Goal: Task Accomplishment & Management: Complete application form

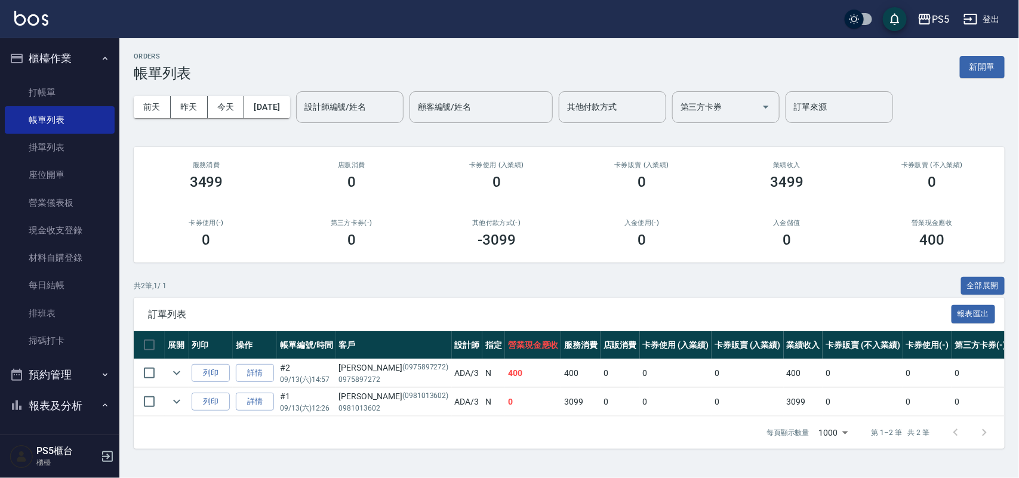
click at [94, 78] on ul "打帳單 帳單列表 掛單列表 座位開單 營業儀表板 現金收支登錄 材料自購登錄 每日結帳 排班表 掃碼打卡" at bounding box center [60, 217] width 110 height 286
click at [88, 88] on link "打帳單" at bounding box center [60, 92] width 110 height 27
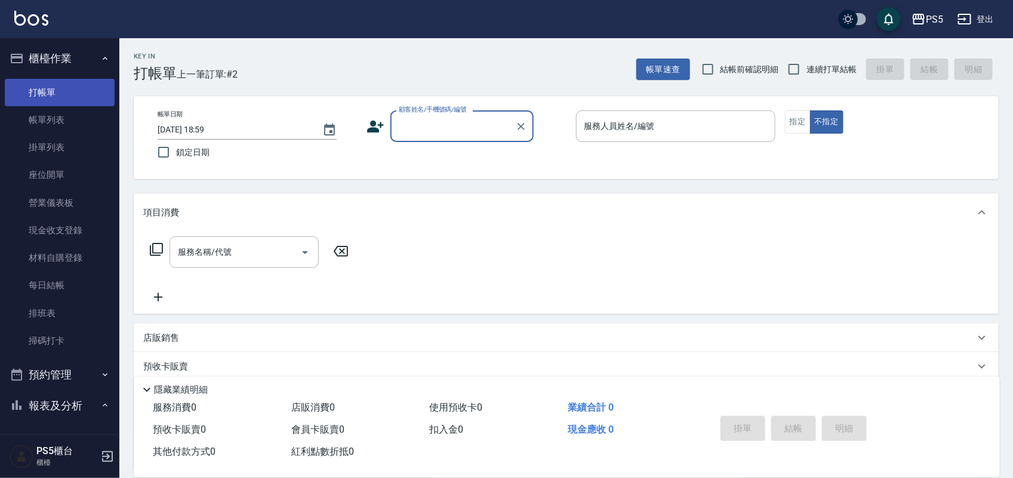
type input "`"
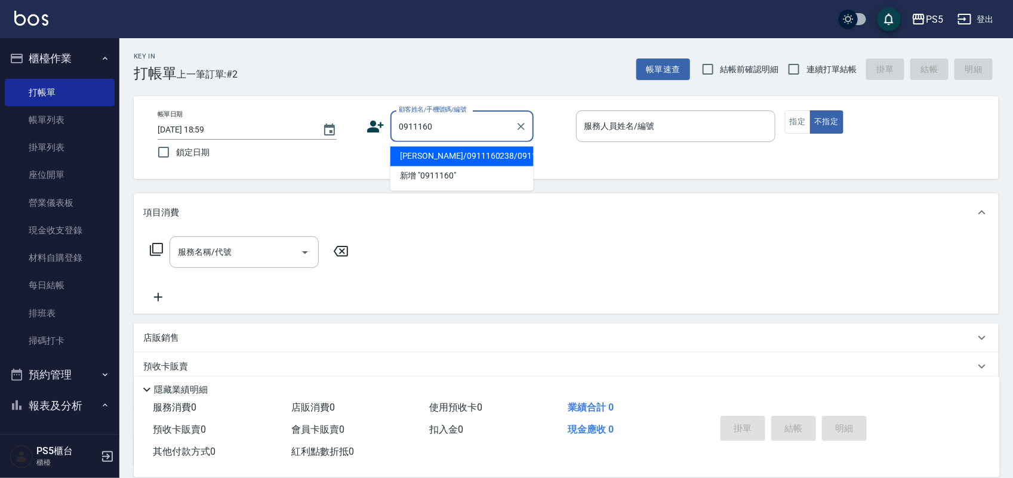
click at [445, 165] on li "[PERSON_NAME]/0911160238/0911160238" at bounding box center [461, 157] width 143 height 20
type input "[PERSON_NAME]/0911160238/0911160238"
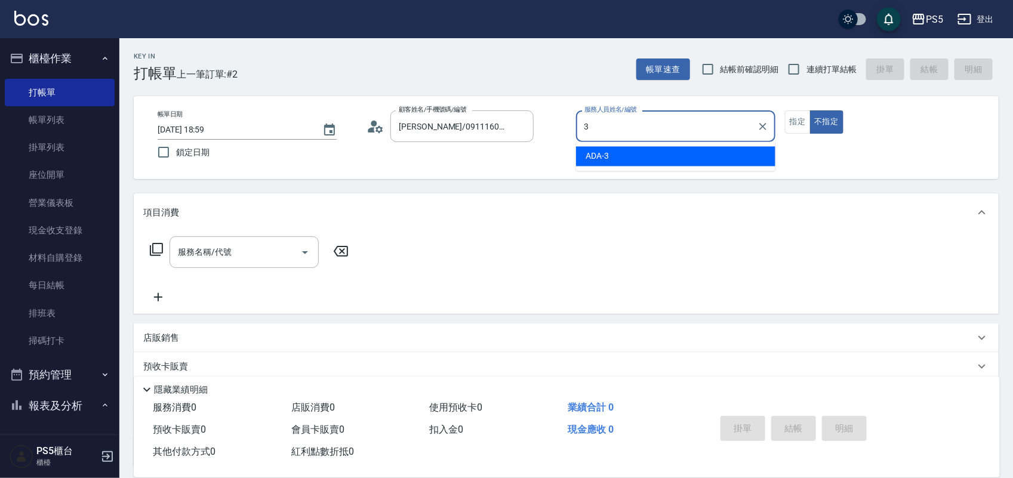
type input "ADA-3"
type button "false"
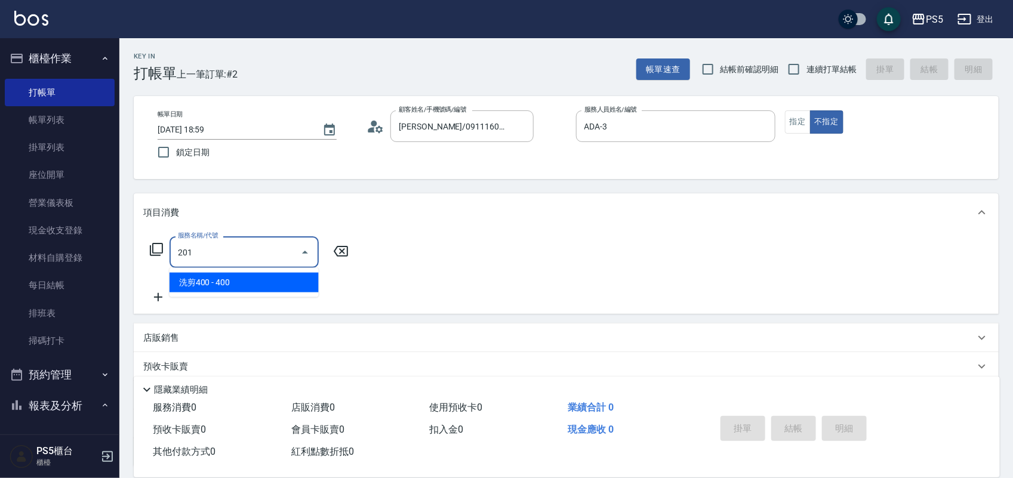
type input "洗剪400(201)"
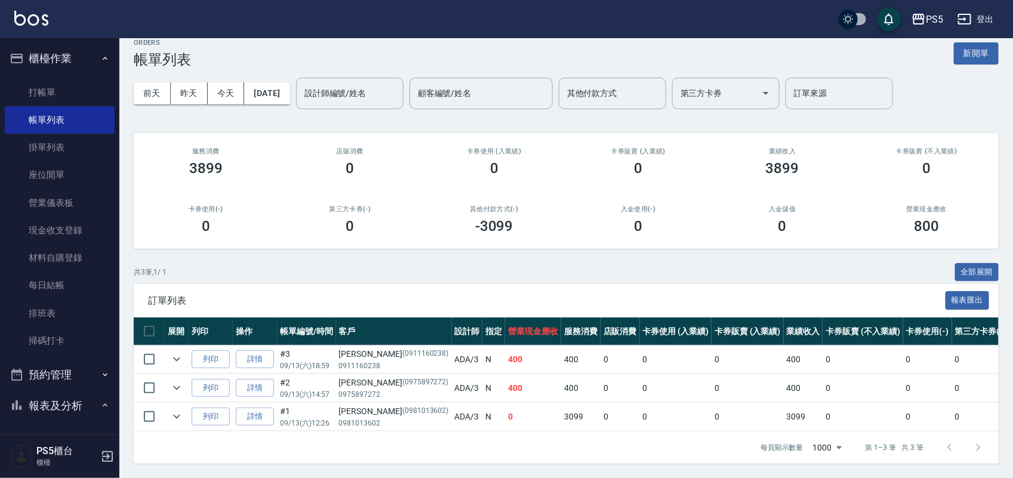
scroll to position [26, 0]
click at [54, 84] on link "打帳單" at bounding box center [60, 92] width 110 height 27
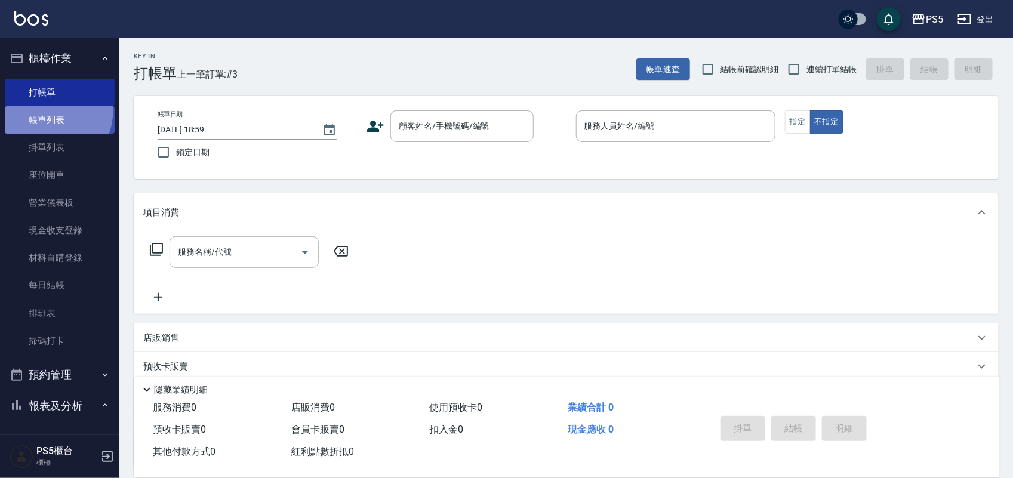
click at [30, 107] on link "帳單列表" at bounding box center [60, 119] width 110 height 27
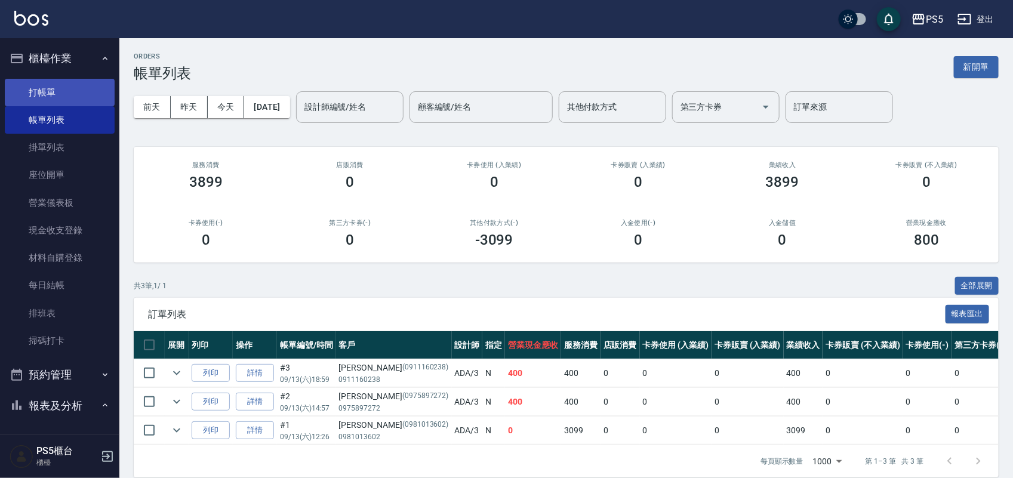
click at [64, 79] on link "打帳單" at bounding box center [60, 92] width 110 height 27
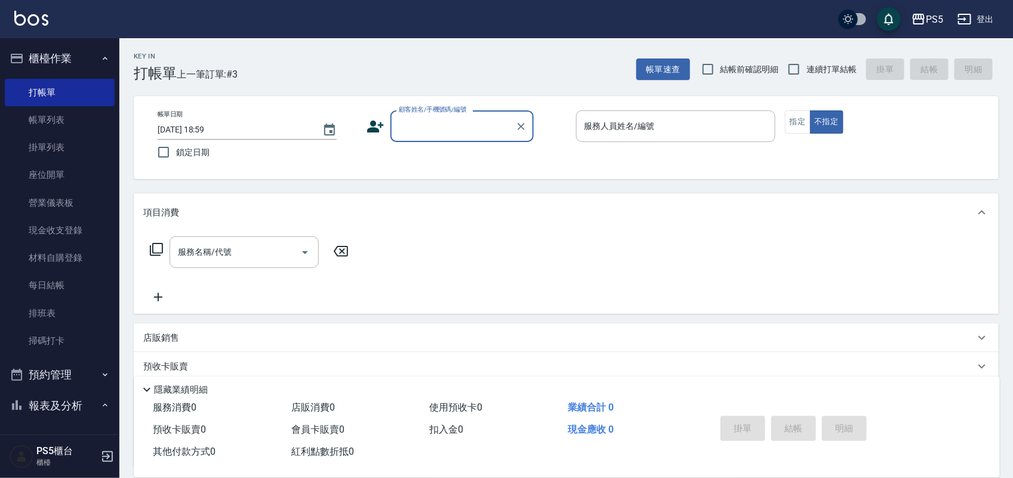
click at [425, 125] on input "顧客姓名/手機號碼/編號" at bounding box center [453, 126] width 115 height 21
type input "0979788385"
drag, startPoint x: 467, startPoint y: 118, endPoint x: 287, endPoint y: 126, distance: 179.8
click at [287, 126] on div "帳單日期 [DATE] 18:59 鎖定日期 顧客姓名/手機號碼/編號 0979788385 顧客姓名/手機號碼/編號 服務人員姓名/編號 服務人員姓名/編號…" at bounding box center [566, 137] width 836 height 54
click at [377, 123] on icon at bounding box center [375, 127] width 18 height 18
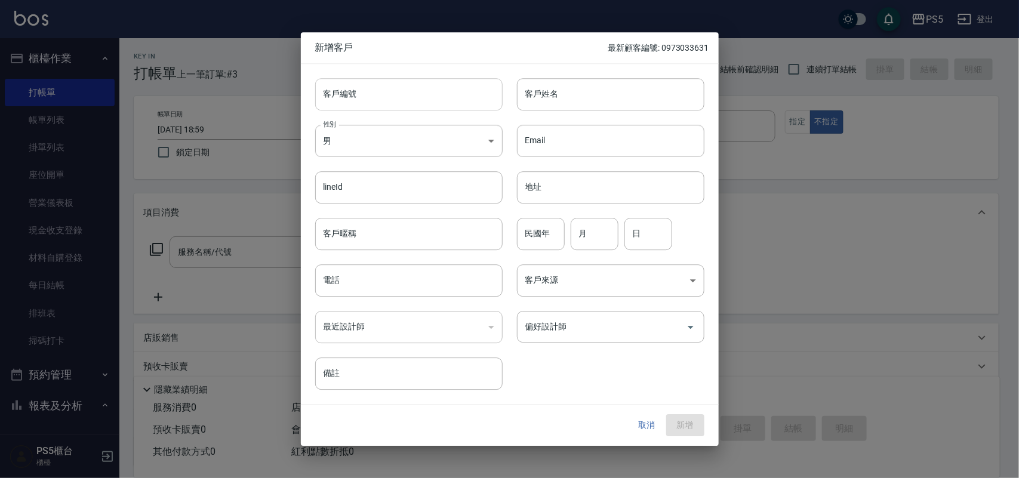
drag, startPoint x: 377, startPoint y: 123, endPoint x: 369, endPoint y: 91, distance: 33.3
click at [369, 91] on input "客戶編號" at bounding box center [408, 94] width 187 height 32
paste input "0979788385"
type input "0979788385"
click at [395, 276] on input "電話" at bounding box center [408, 280] width 187 height 32
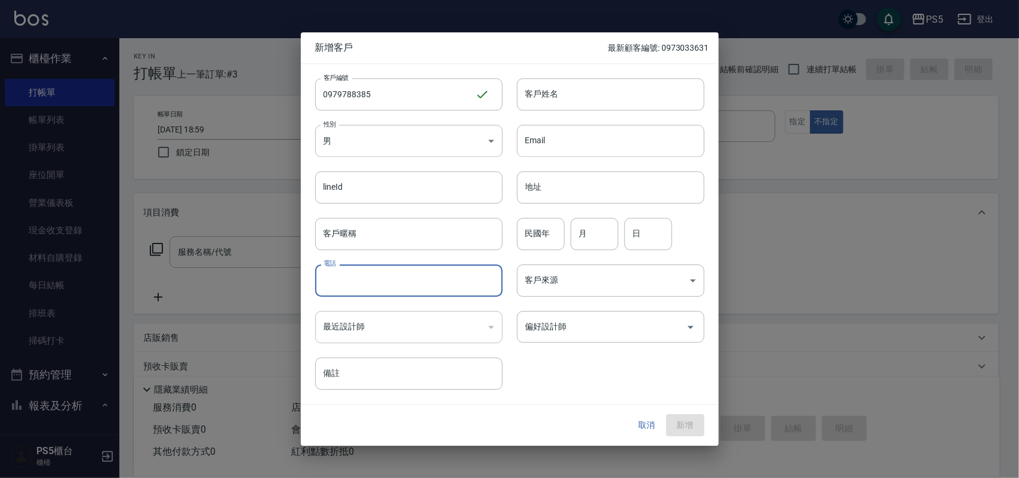
paste input "0979788385"
type input "0979788385"
click at [385, 132] on body "PS5 登出 櫃檯作業 打帳單 帳單列表 掛單列表 座位開單 營業儀表板 現金收支登錄 材料自購登錄 每日結帳 排班表 掃碼打卡 預約管理 預約管理 單日預約…" at bounding box center [509, 290] width 1019 height 581
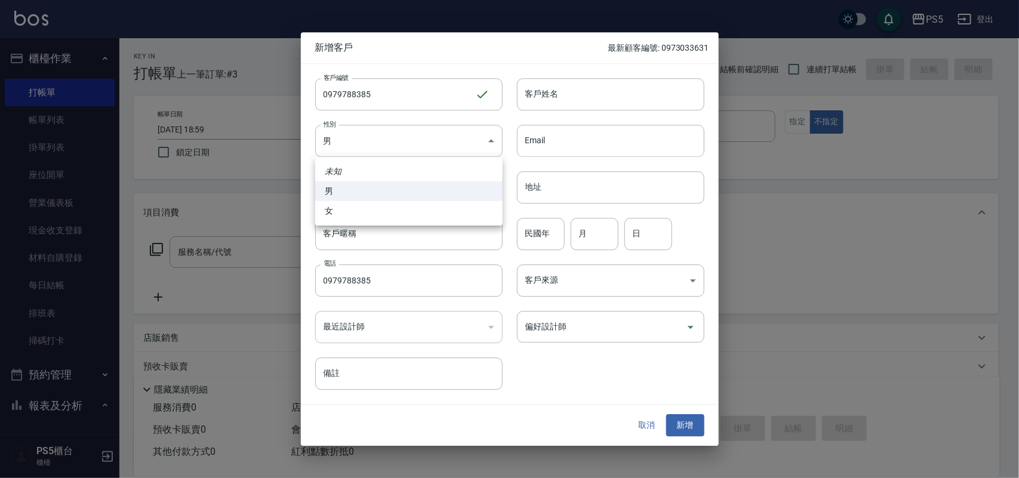
click at [368, 214] on li "女" at bounding box center [408, 211] width 187 height 20
type input "[DEMOGRAPHIC_DATA]"
click at [539, 95] on input "客戶姓名" at bounding box center [610, 94] width 187 height 32
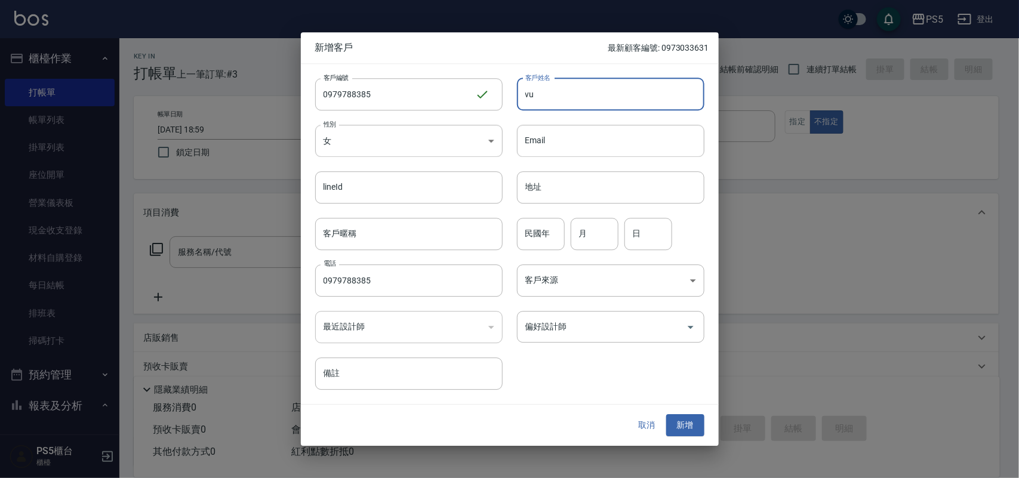
type input "v"
type input "[PERSON_NAME]"
click at [552, 233] on input "民國年" at bounding box center [541, 234] width 48 height 32
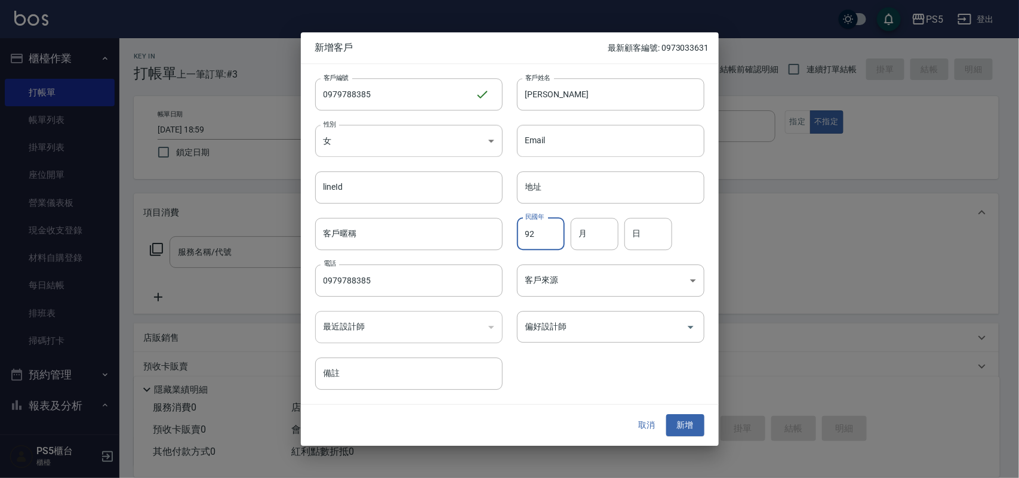
type input "92"
type input "9"
type input "4"
click at [692, 421] on button "新增" at bounding box center [685, 426] width 38 height 22
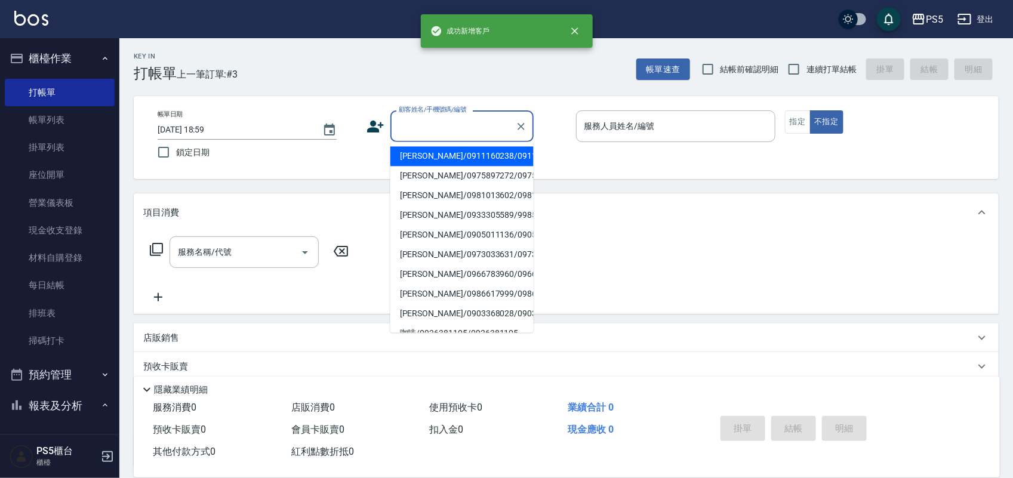
click at [413, 118] on div "顧客姓名/手機號碼/編號 顧客姓名/手機號碼/編號" at bounding box center [461, 126] width 143 height 32
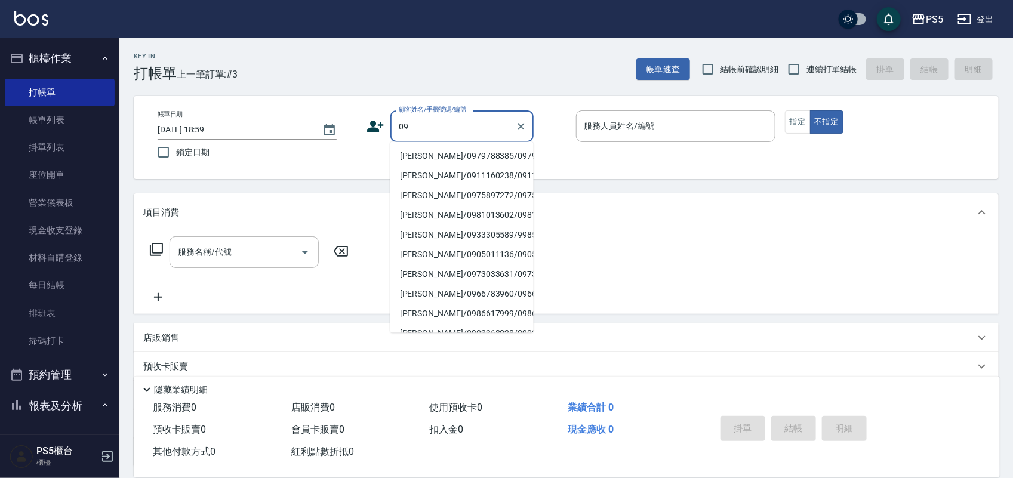
click at [418, 159] on li "[PERSON_NAME]/0979788385/0979788385" at bounding box center [461, 157] width 143 height 20
type input "[PERSON_NAME]/0979788385/0979788385"
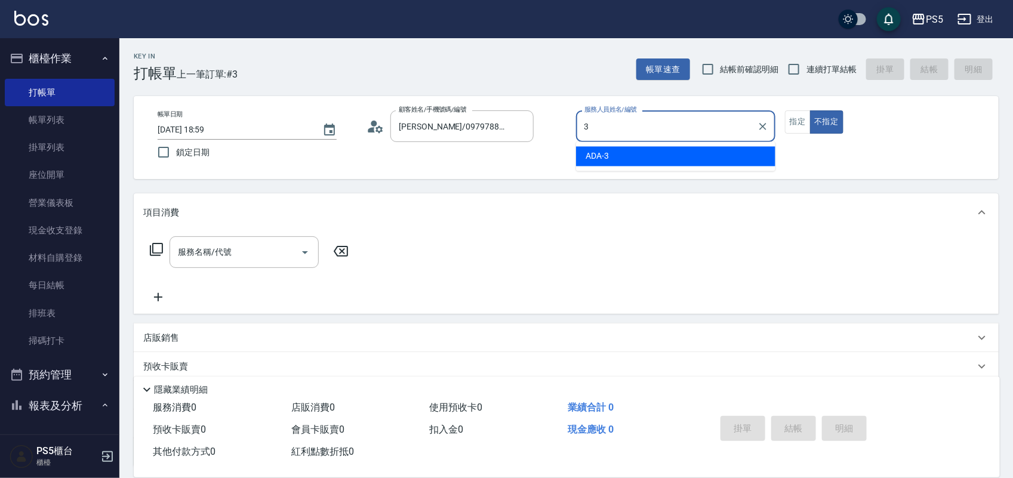
type input "ADA-3"
type button "false"
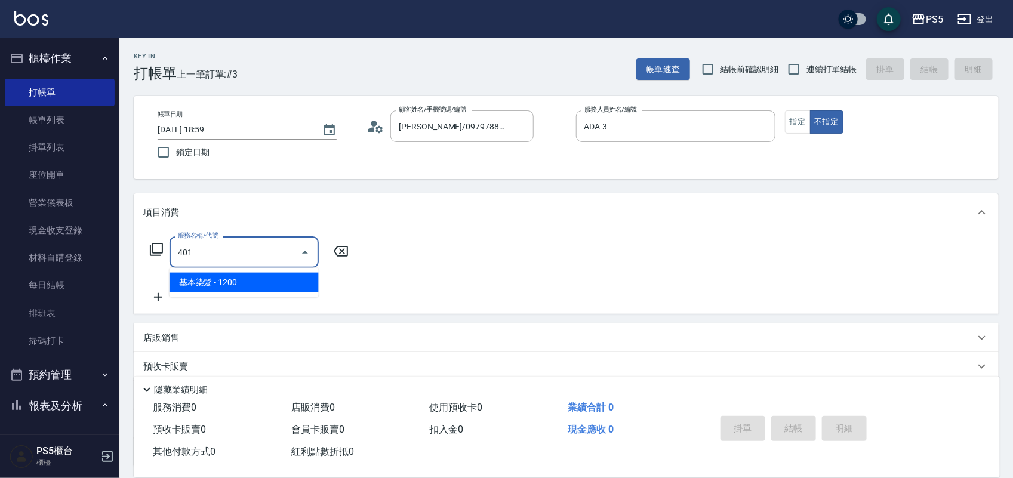
type input "基本染髮(401)"
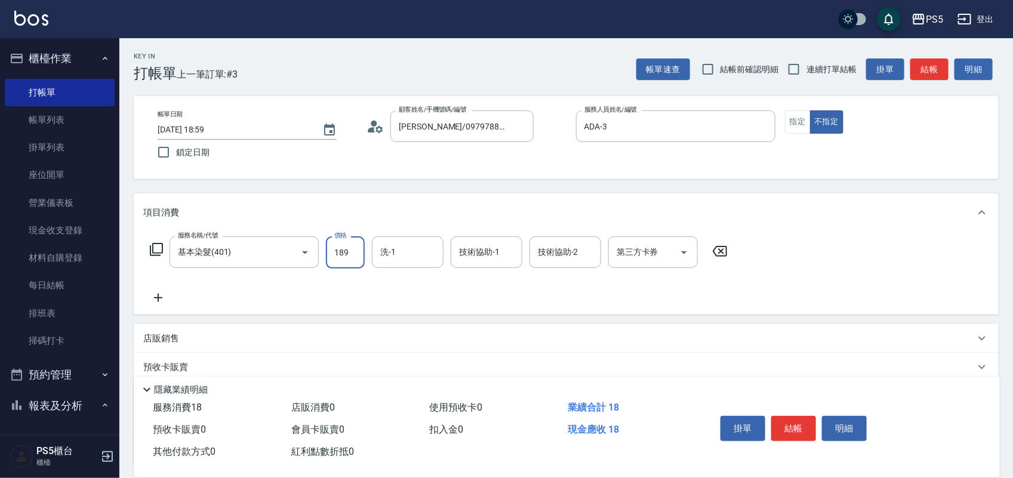
type input "1899"
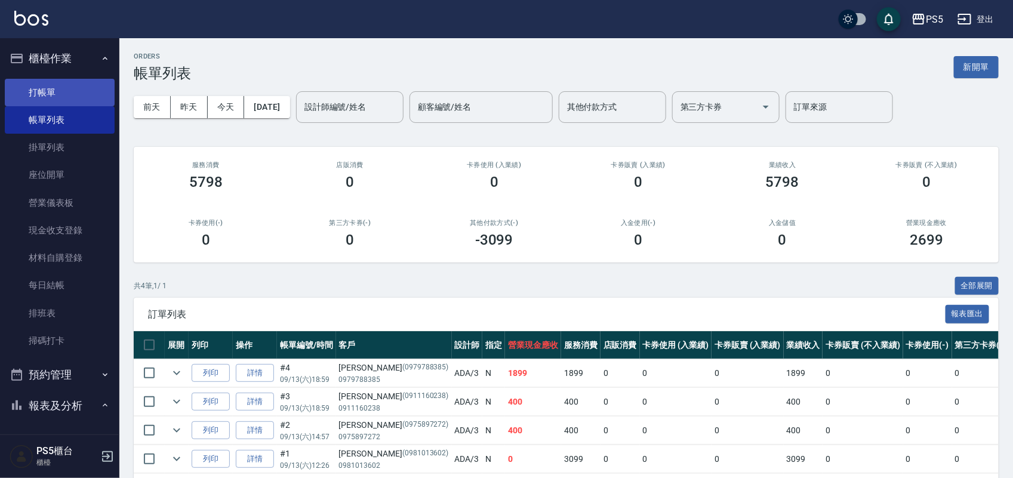
click at [64, 79] on link "打帳單" at bounding box center [60, 92] width 110 height 27
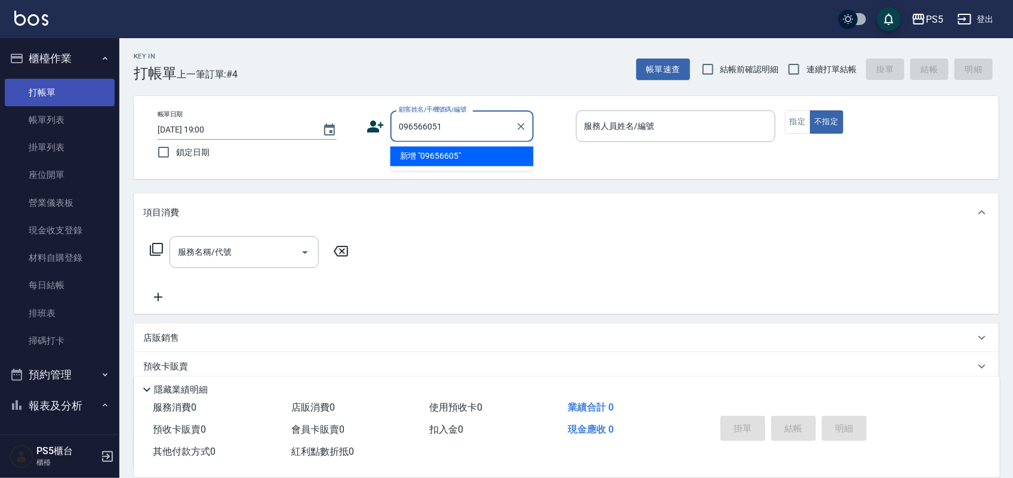
type input "0965660512"
drag, startPoint x: 464, startPoint y: 130, endPoint x: 387, endPoint y: 136, distance: 77.2
click at [380, 135] on div "顧客姓名/手機號碼/編號 0965660512 顧客姓名/手機號碼/編號" at bounding box center [465, 126] width 199 height 32
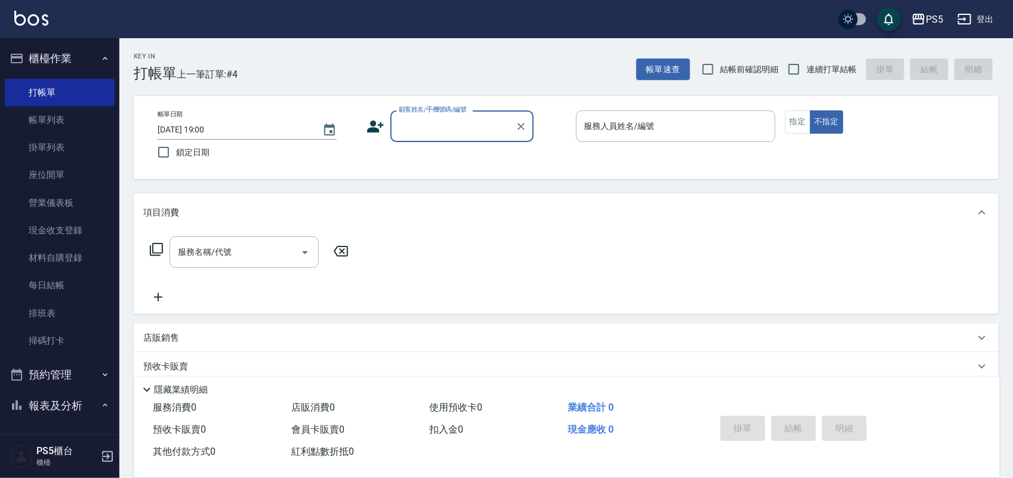
click at [382, 121] on icon at bounding box center [375, 127] width 18 height 18
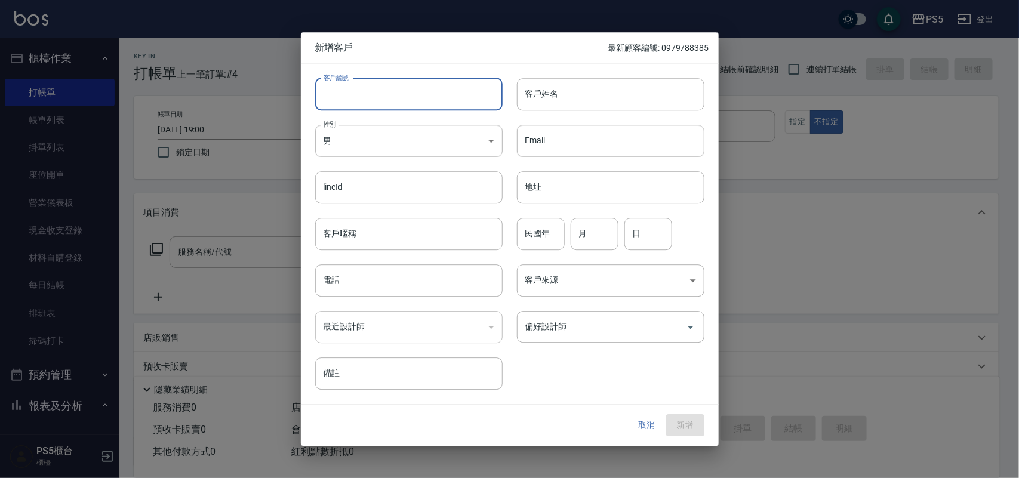
click at [389, 90] on input "客戶編號" at bounding box center [408, 94] width 187 height 32
paste input "0965660512"
type input "0965660512"
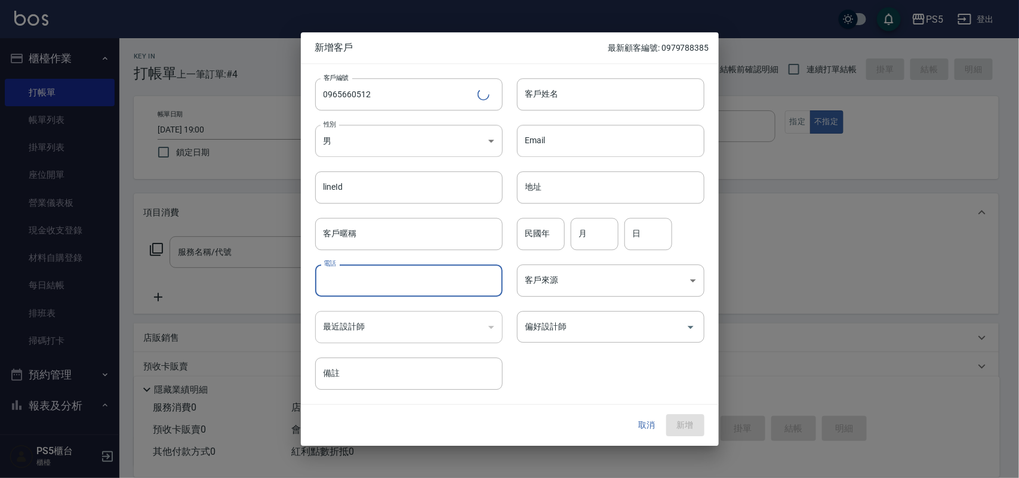
click at [404, 282] on input "電話" at bounding box center [408, 280] width 187 height 32
paste input "0965660512"
type input "0965660512"
click at [382, 132] on body "PS5 登出 櫃檯作業 打帳單 帳單列表 掛單列表 座位開單 營業儀表板 現金收支登錄 材料自購登錄 每日結帳 排班表 掃碼打卡 預約管理 預約管理 單日預約…" at bounding box center [509, 290] width 1019 height 581
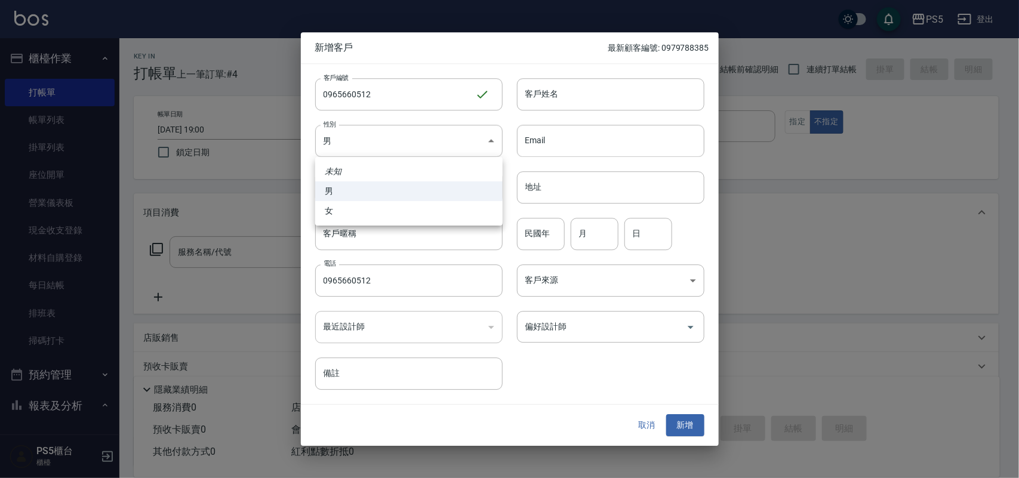
click at [372, 201] on li "女" at bounding box center [408, 211] width 187 height 20
type input "[DEMOGRAPHIC_DATA]"
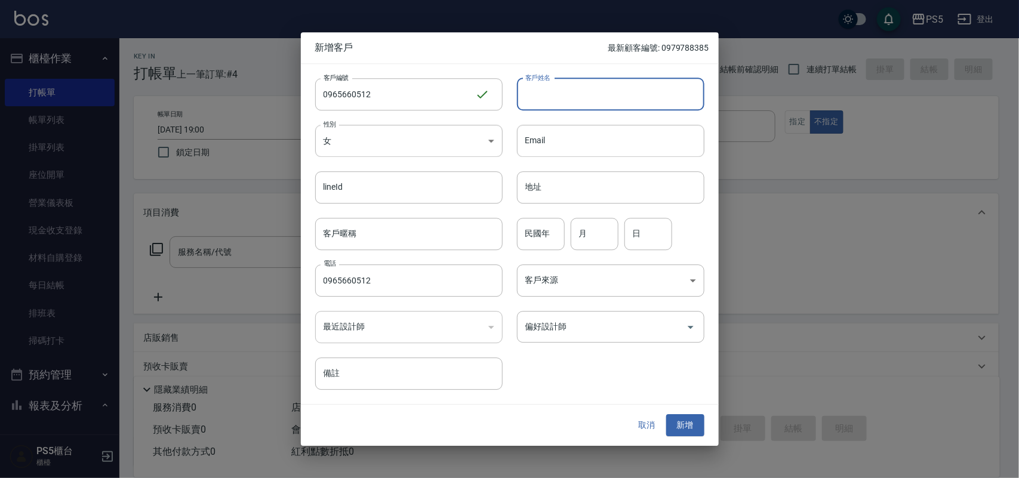
click at [523, 102] on input "客戶姓名" at bounding box center [610, 94] width 187 height 32
type input "[PERSON_NAME]"
click at [553, 240] on input "民國年" at bounding box center [541, 234] width 48 height 32
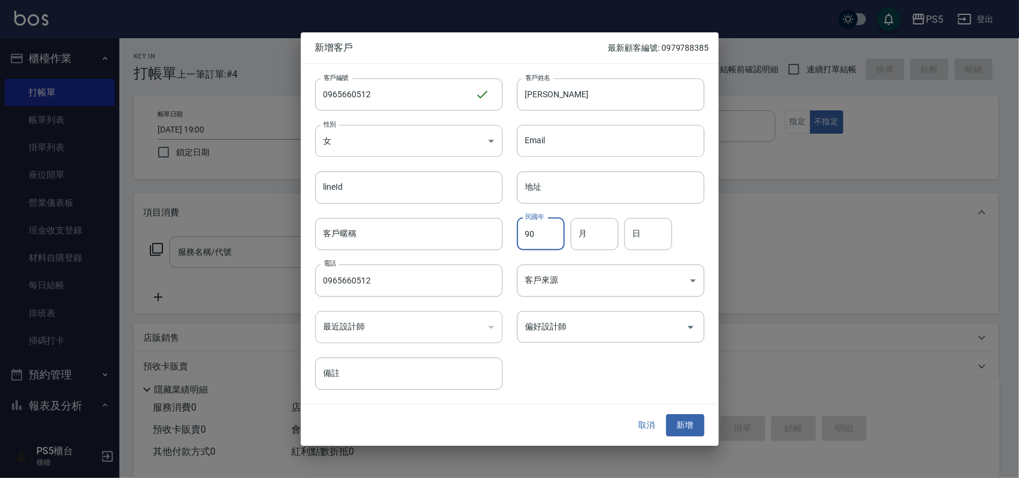
type input "90"
type input "5"
type input "12"
click at [681, 425] on button "新增" at bounding box center [685, 426] width 38 height 22
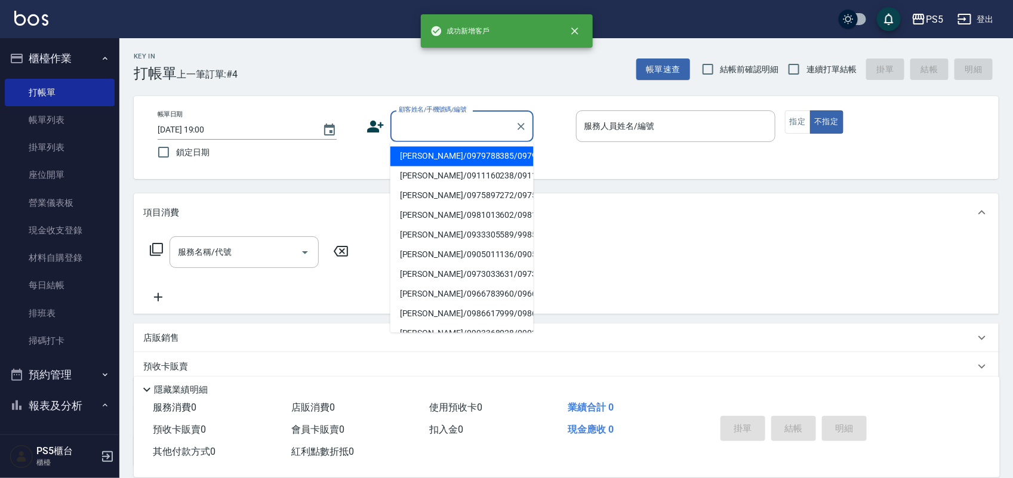
click at [493, 125] on input "顧客姓名/手機號碼/編號" at bounding box center [453, 126] width 115 height 21
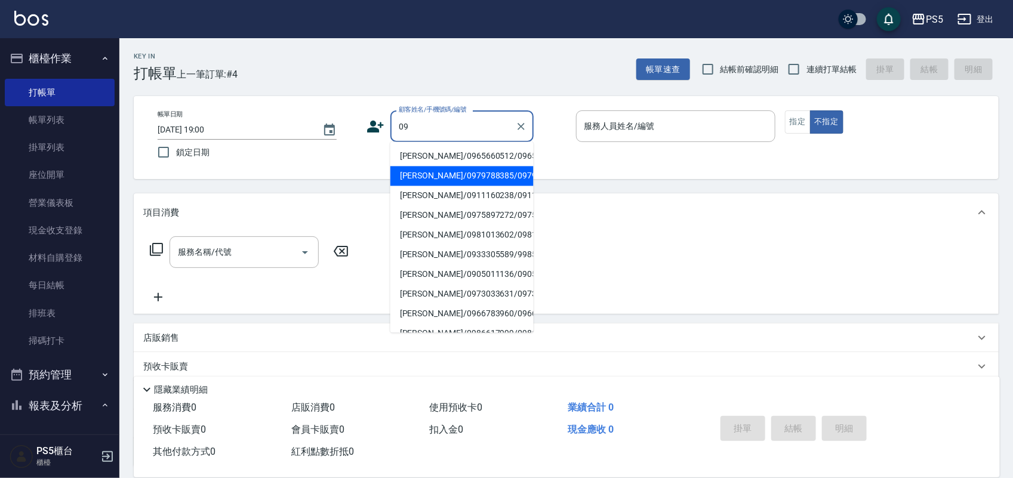
click at [445, 159] on li "[PERSON_NAME]/0965660512/0965660512" at bounding box center [461, 157] width 143 height 20
type input "[PERSON_NAME]/0965660512/0965660512"
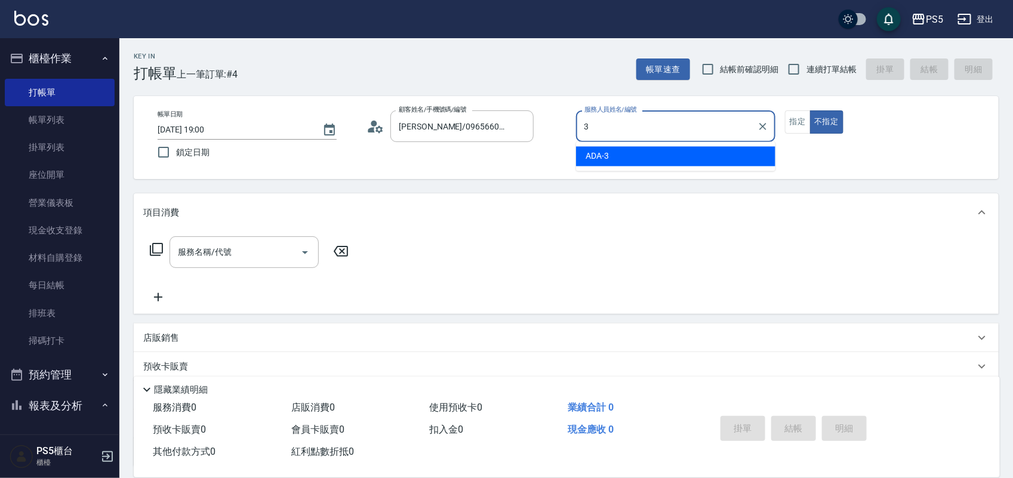
type input "ADA-3"
type button "false"
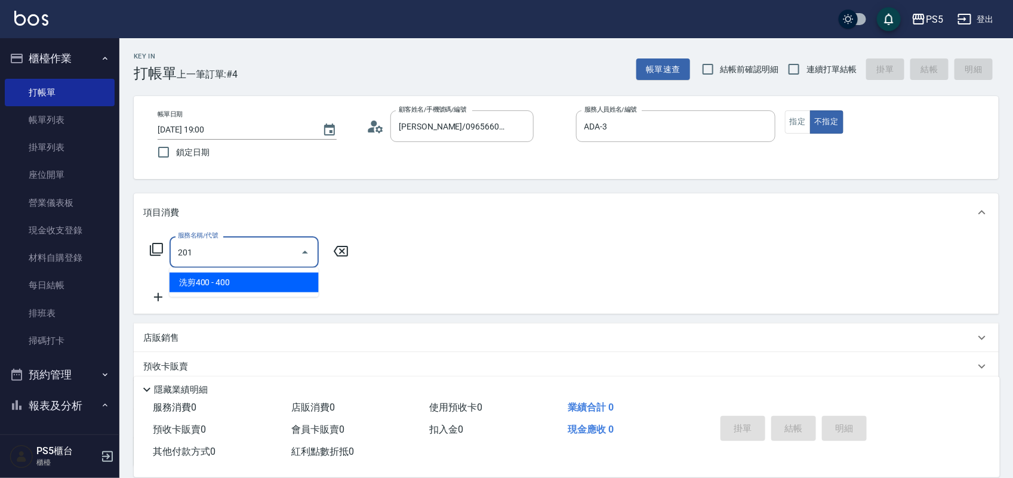
type input "洗剪400(201)"
